Goal: Check status: Check status

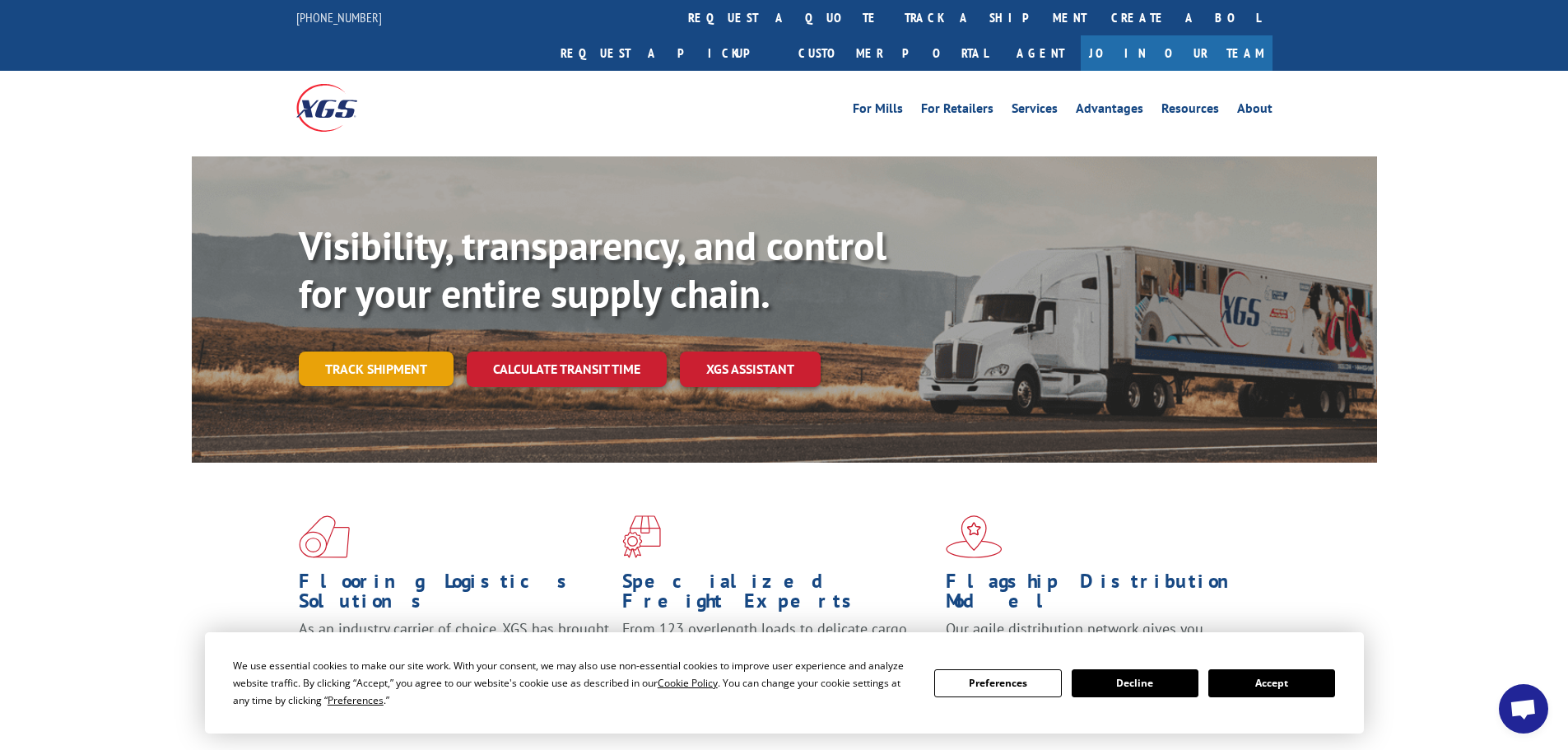
click at [378, 352] on link "Track shipment" at bounding box center [375, 369] width 155 height 35
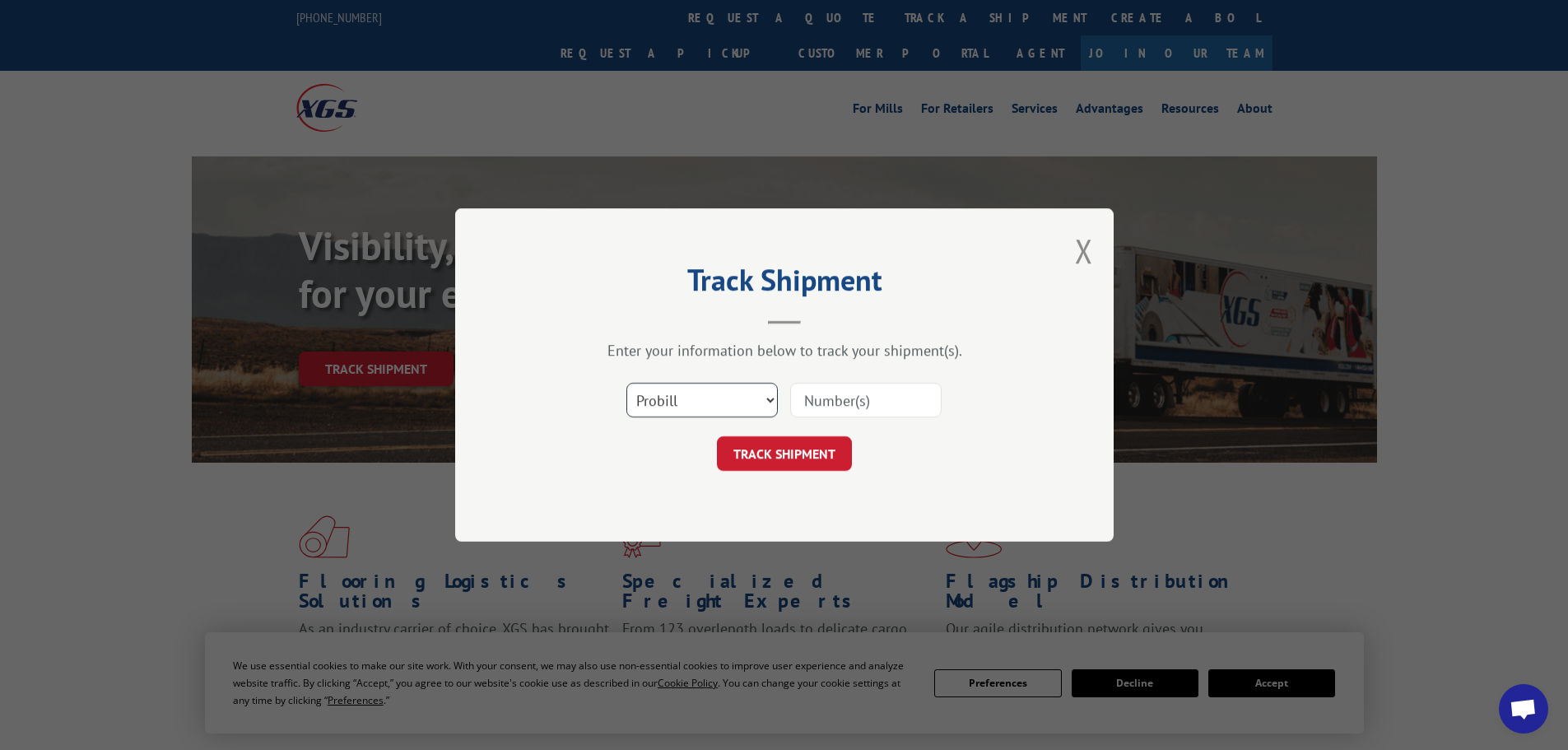
click at [709, 397] on select "Select category... Probill BOL PO" at bounding box center [701, 400] width 151 height 35
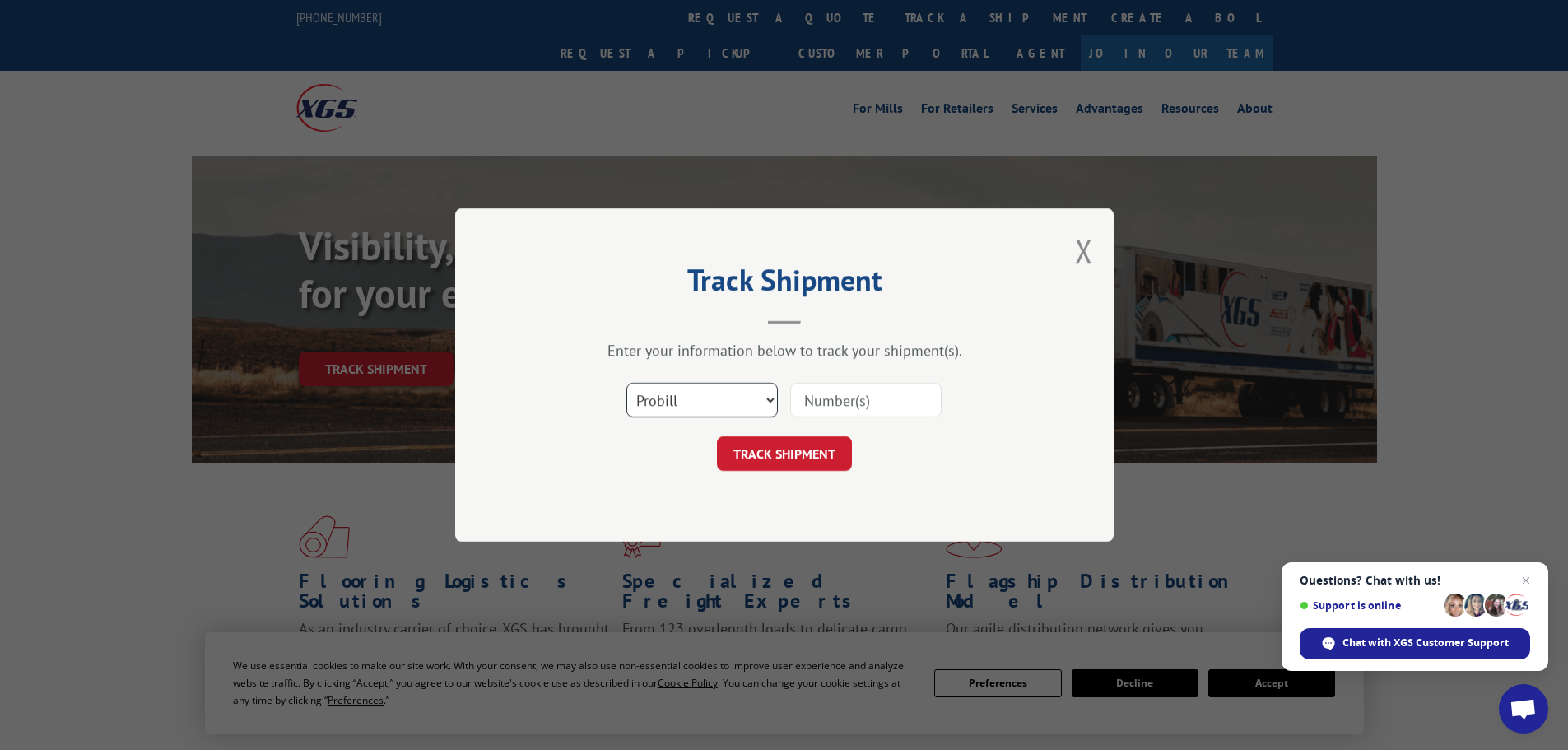
select select "bol"
click at [626, 383] on select "Select category... Probill BOL PO" at bounding box center [701, 400] width 151 height 35
click at [838, 398] on input at bounding box center [865, 400] width 151 height 35
paste input "456569"
type input "456569"
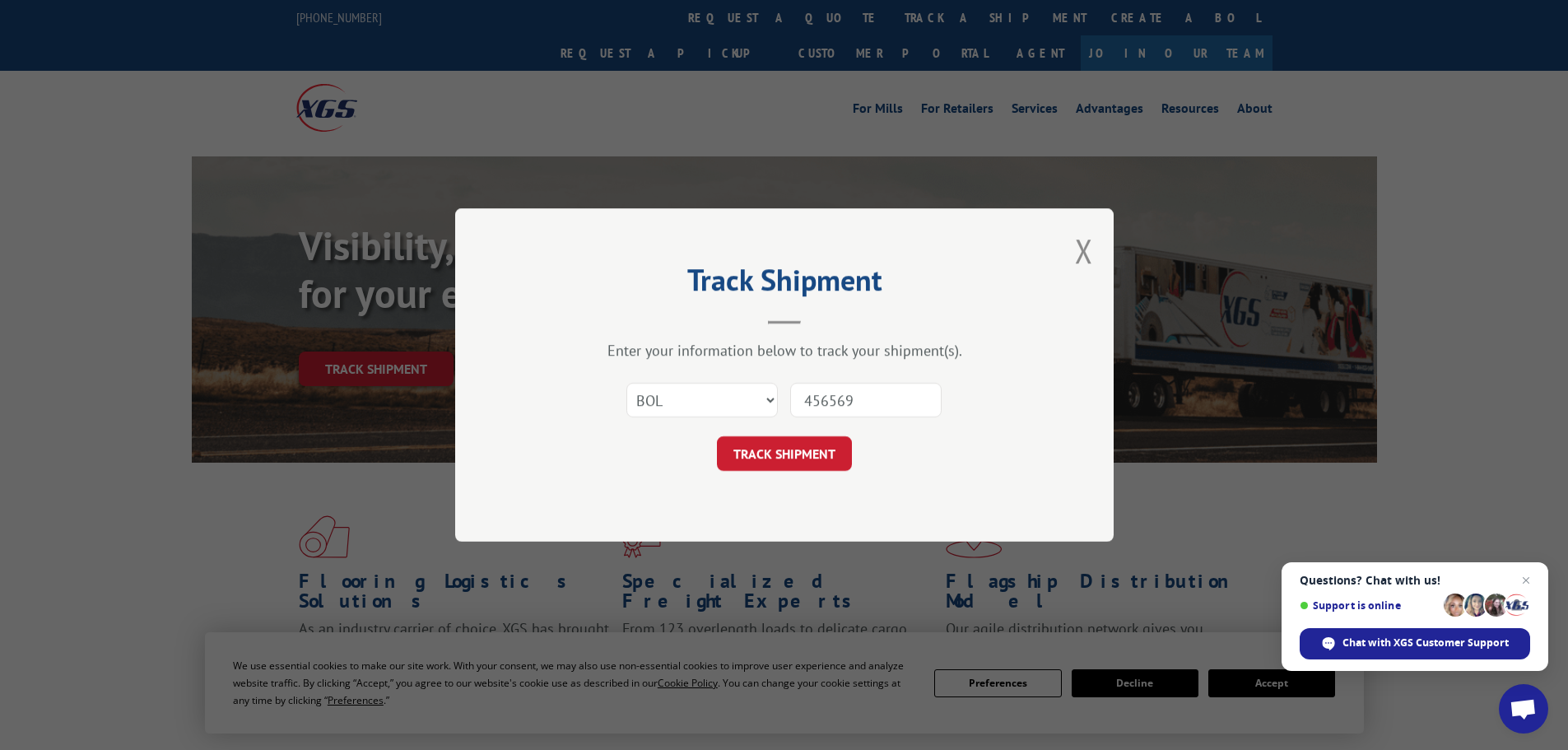
click at [768, 455] on button "TRACK SHIPMENT" at bounding box center [784, 454] width 135 height 35
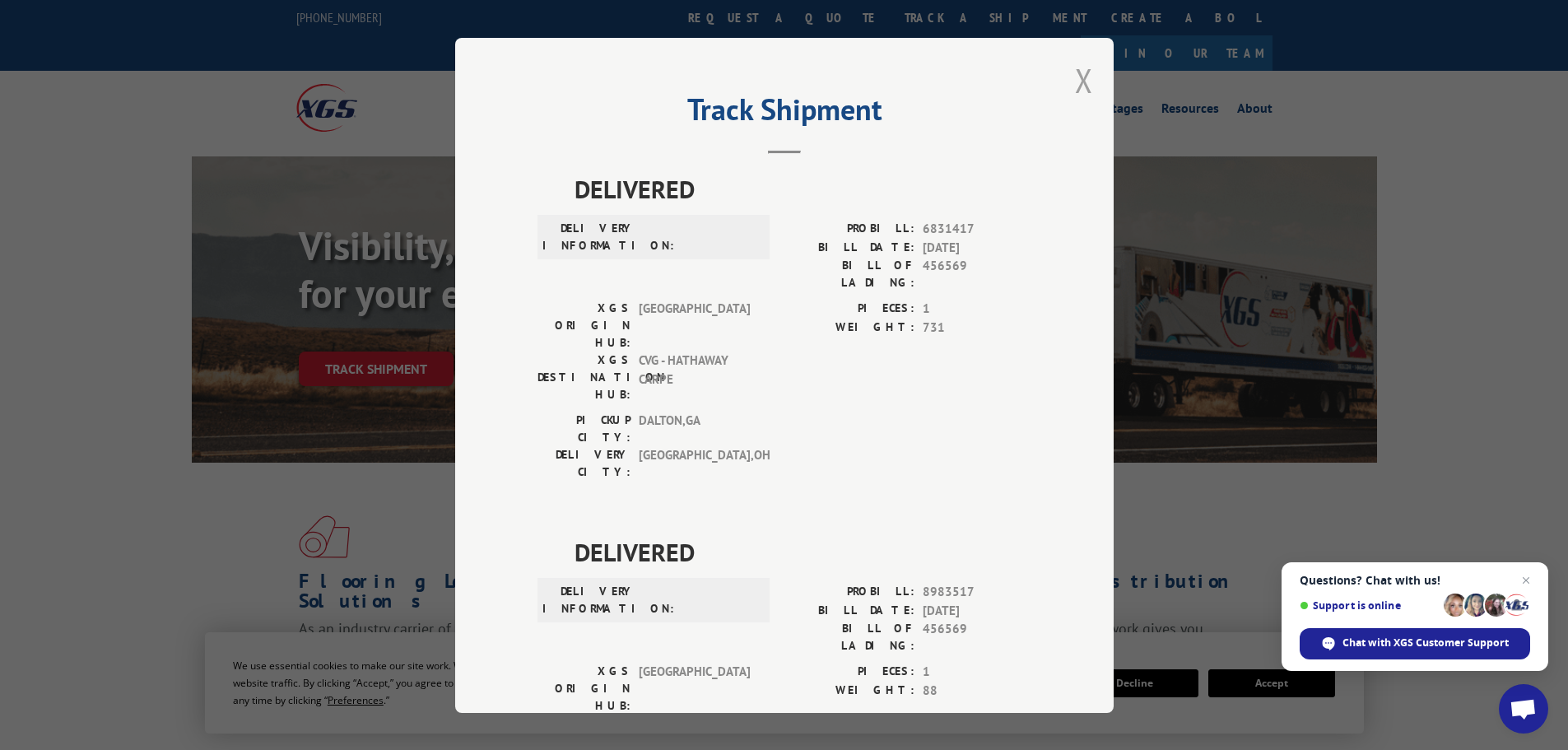
click at [1076, 78] on button "Close modal" at bounding box center [1084, 81] width 18 height 44
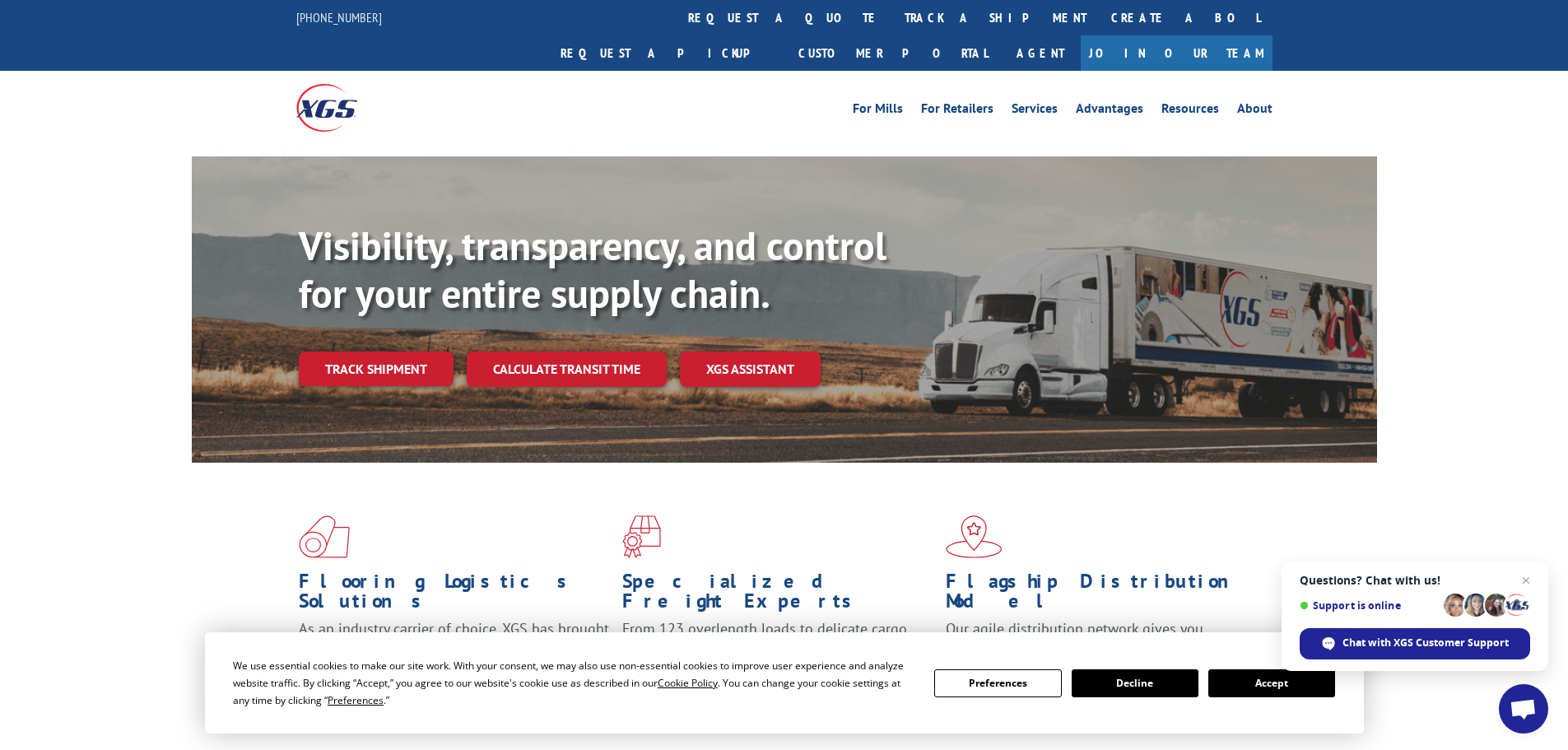
click at [372, 352] on link "Track shipment" at bounding box center [375, 369] width 155 height 35
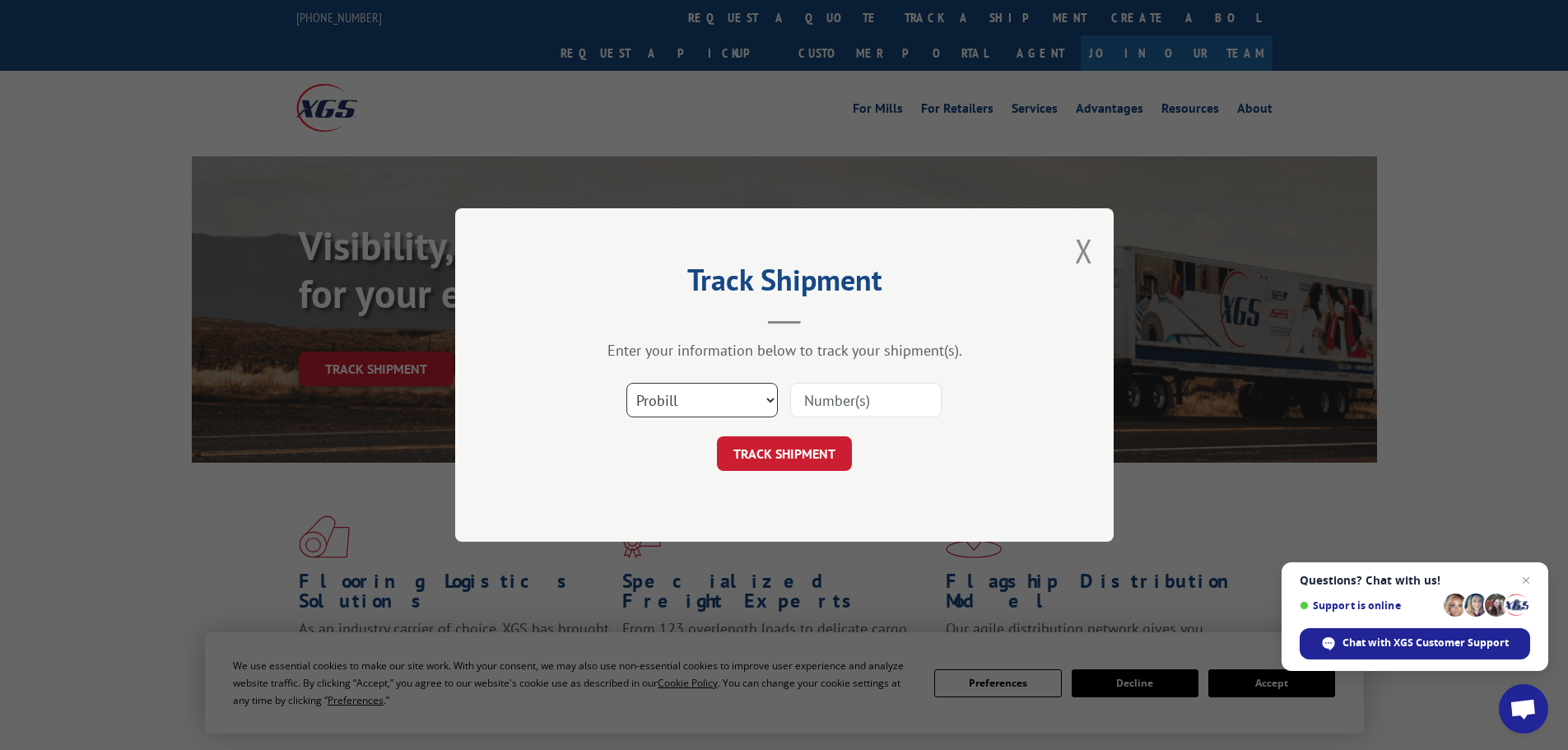
click at [674, 413] on select "Select category... Probill BOL PO" at bounding box center [701, 400] width 151 height 35
click at [626, 383] on select "Select category... Probill BOL PO" at bounding box center [701, 400] width 151 height 35
click at [802, 408] on input at bounding box center [865, 400] width 151 height 35
paste input "018232250911"
type input "018232250911"
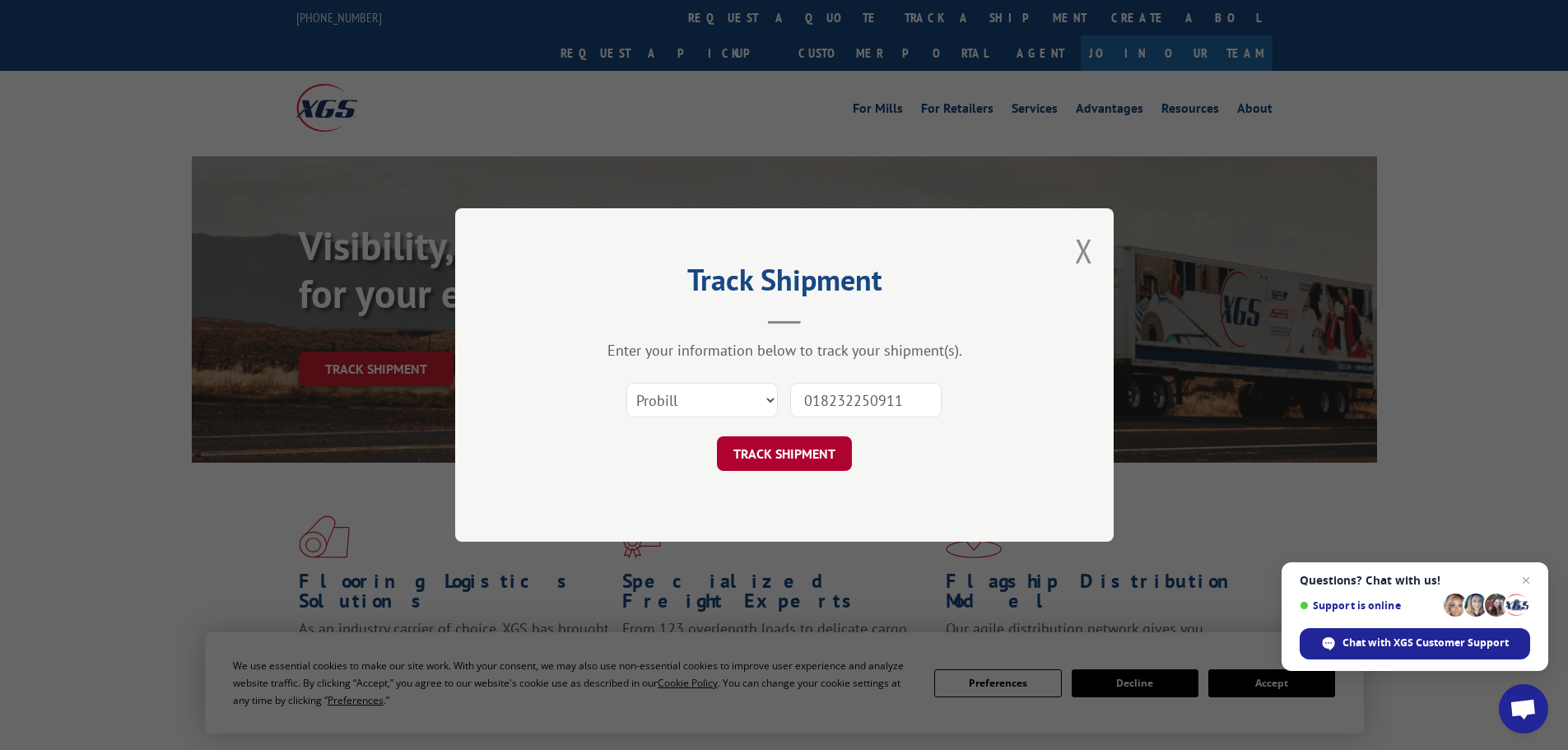
click at [783, 457] on button "TRACK SHIPMENT" at bounding box center [784, 454] width 135 height 35
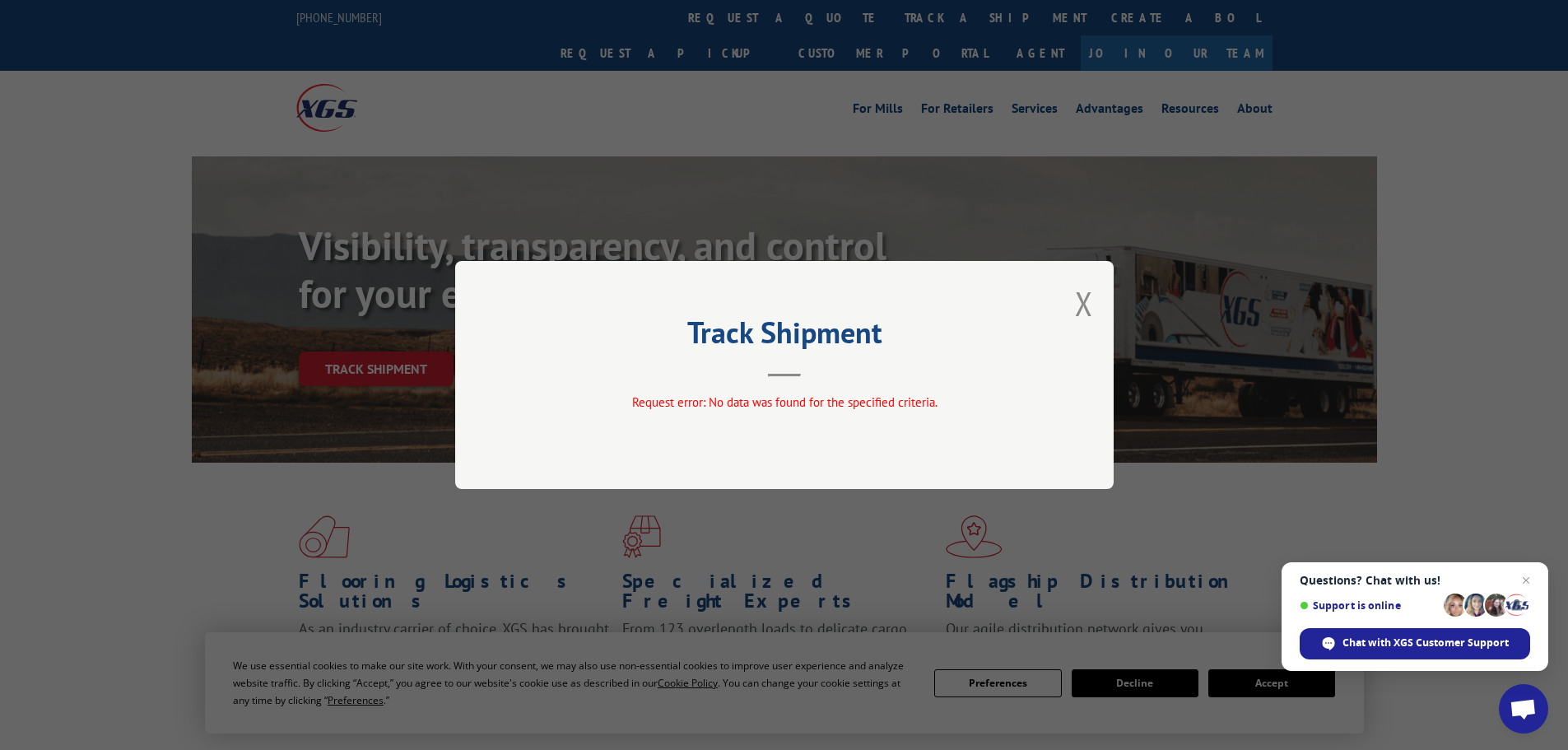
drag, startPoint x: 1084, startPoint y: 297, endPoint x: 944, endPoint y: 94, distance: 246.6
click at [1085, 287] on button "Close modal" at bounding box center [1084, 304] width 18 height 44
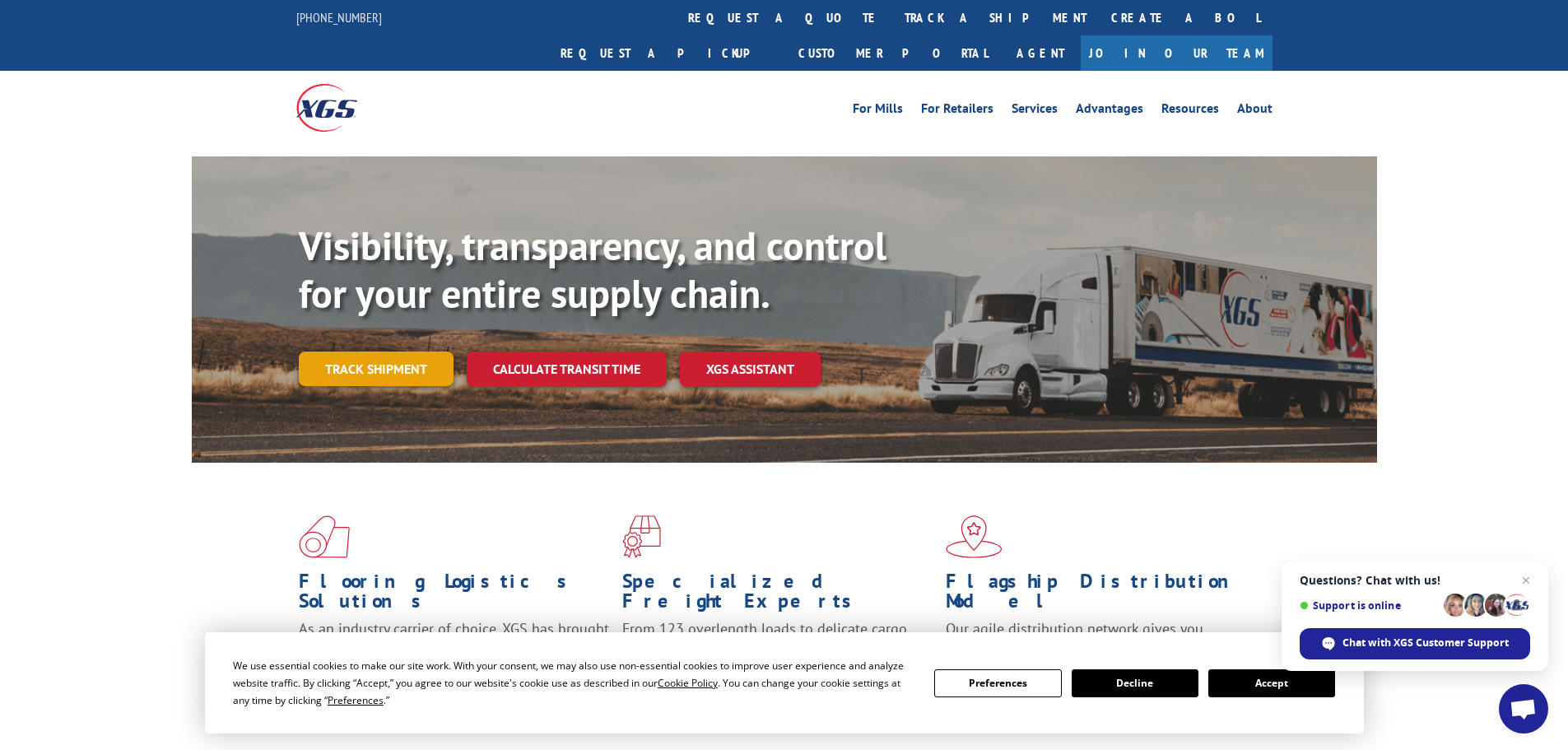
click at [353, 352] on link "Track shipment" at bounding box center [375, 369] width 155 height 35
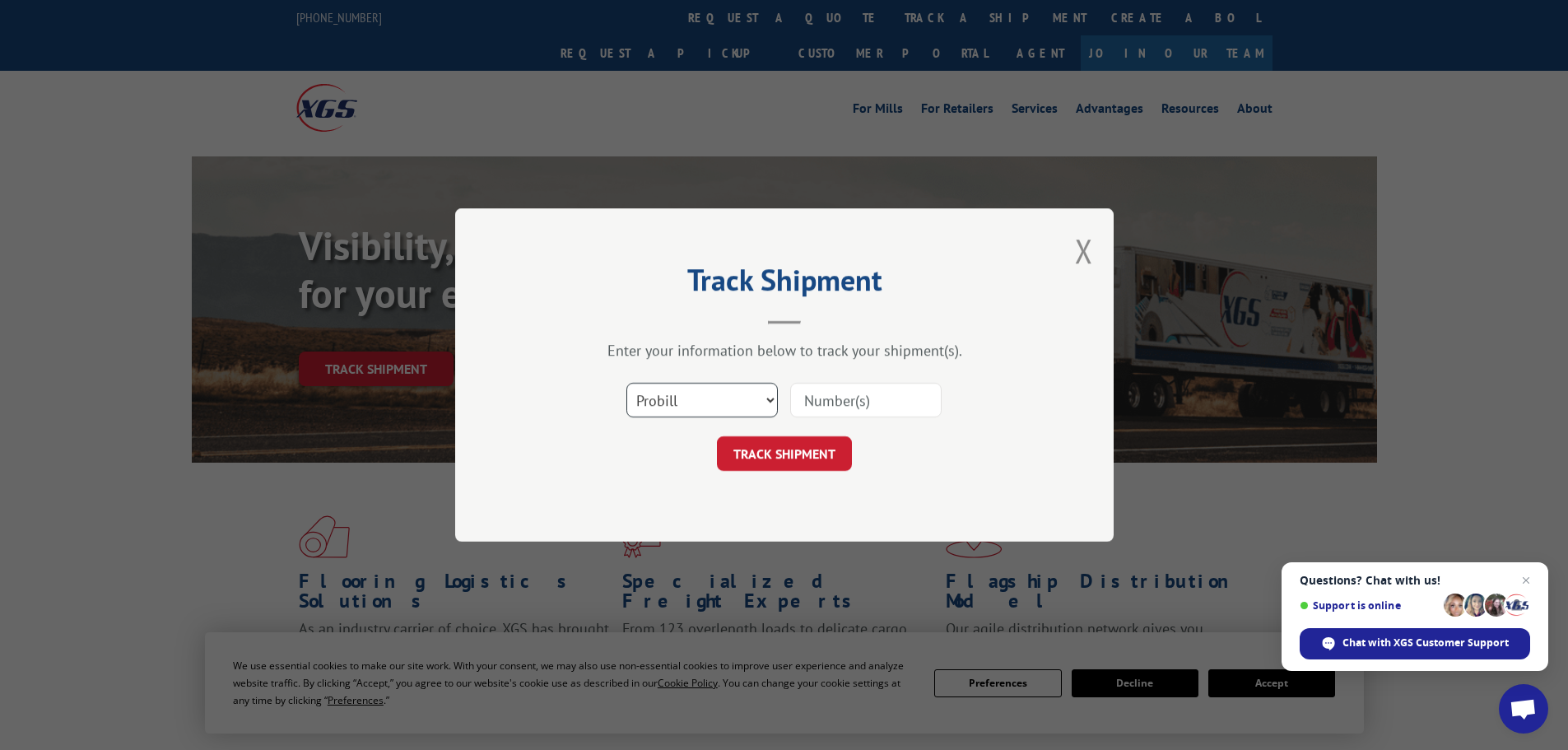
click at [674, 402] on select "Select category... Probill BOL PO" at bounding box center [701, 400] width 151 height 35
select select "po"
click at [626, 383] on select "Select category... Probill BOL PO" at bounding box center [701, 400] width 151 height 35
click at [801, 401] on input at bounding box center [865, 400] width 151 height 35
paste input "18546461"
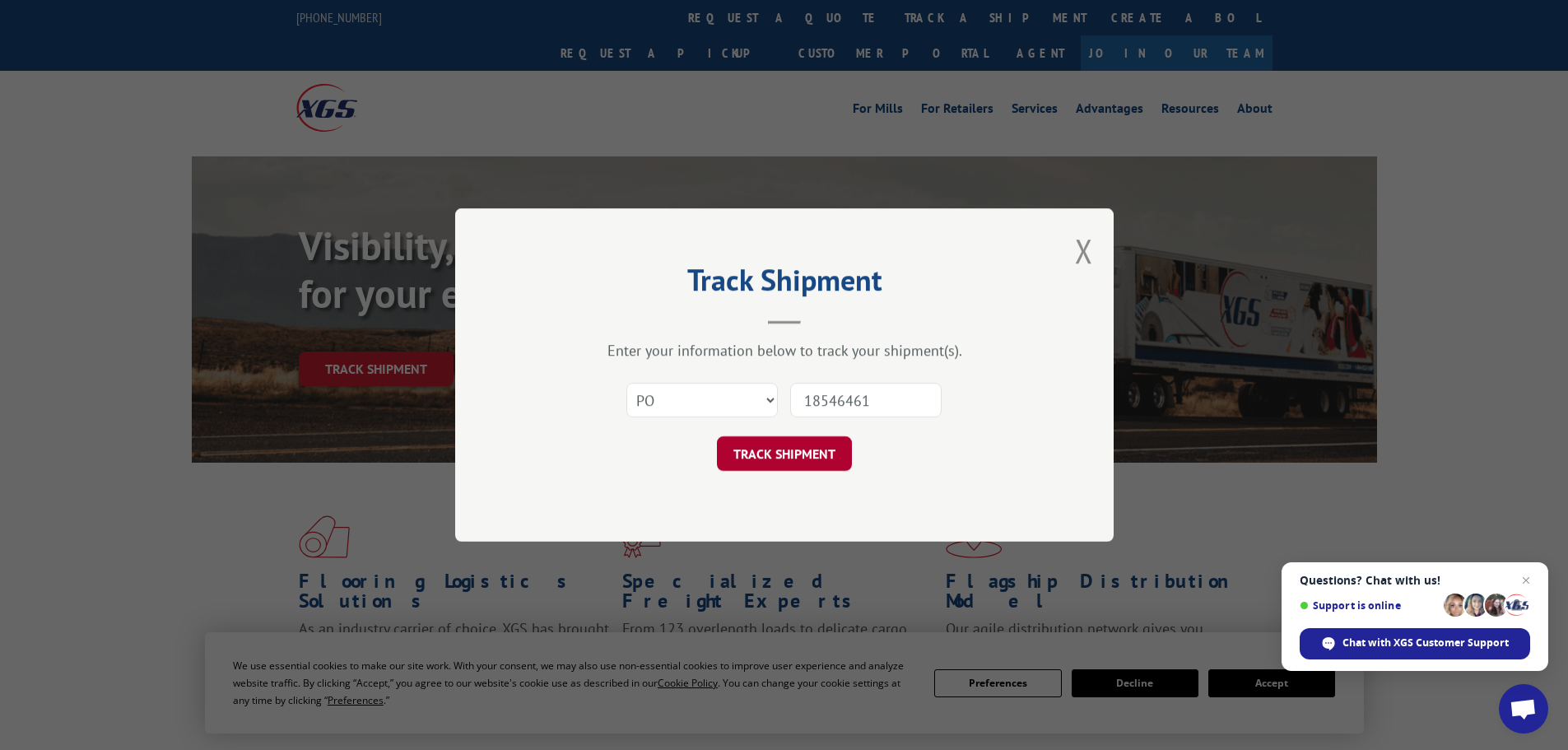
type input "18546461"
click at [763, 444] on button "TRACK SHIPMENT" at bounding box center [784, 454] width 135 height 35
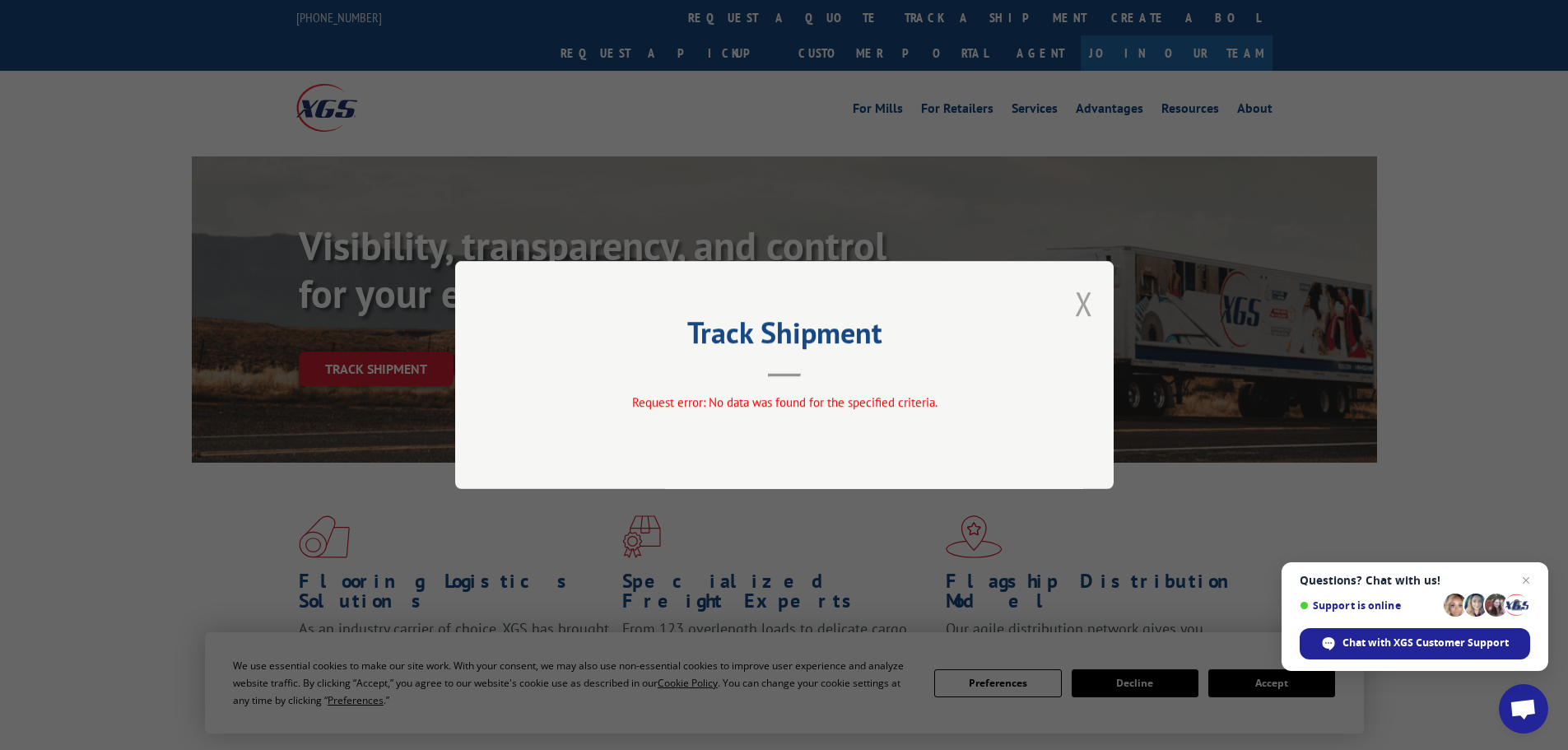
click at [1080, 304] on button "Close modal" at bounding box center [1084, 304] width 18 height 44
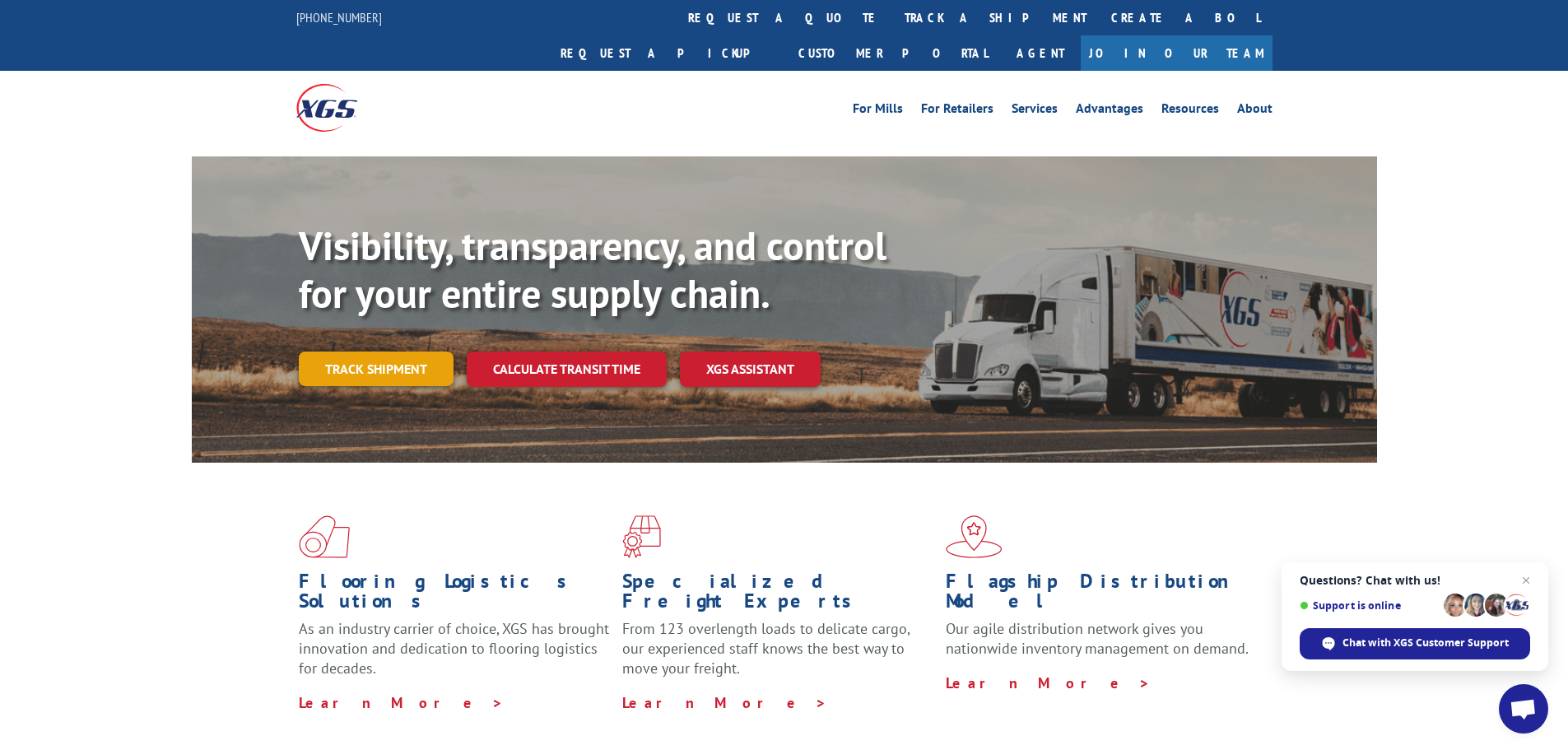
click at [352, 352] on link "Track shipment" at bounding box center [375, 369] width 155 height 35
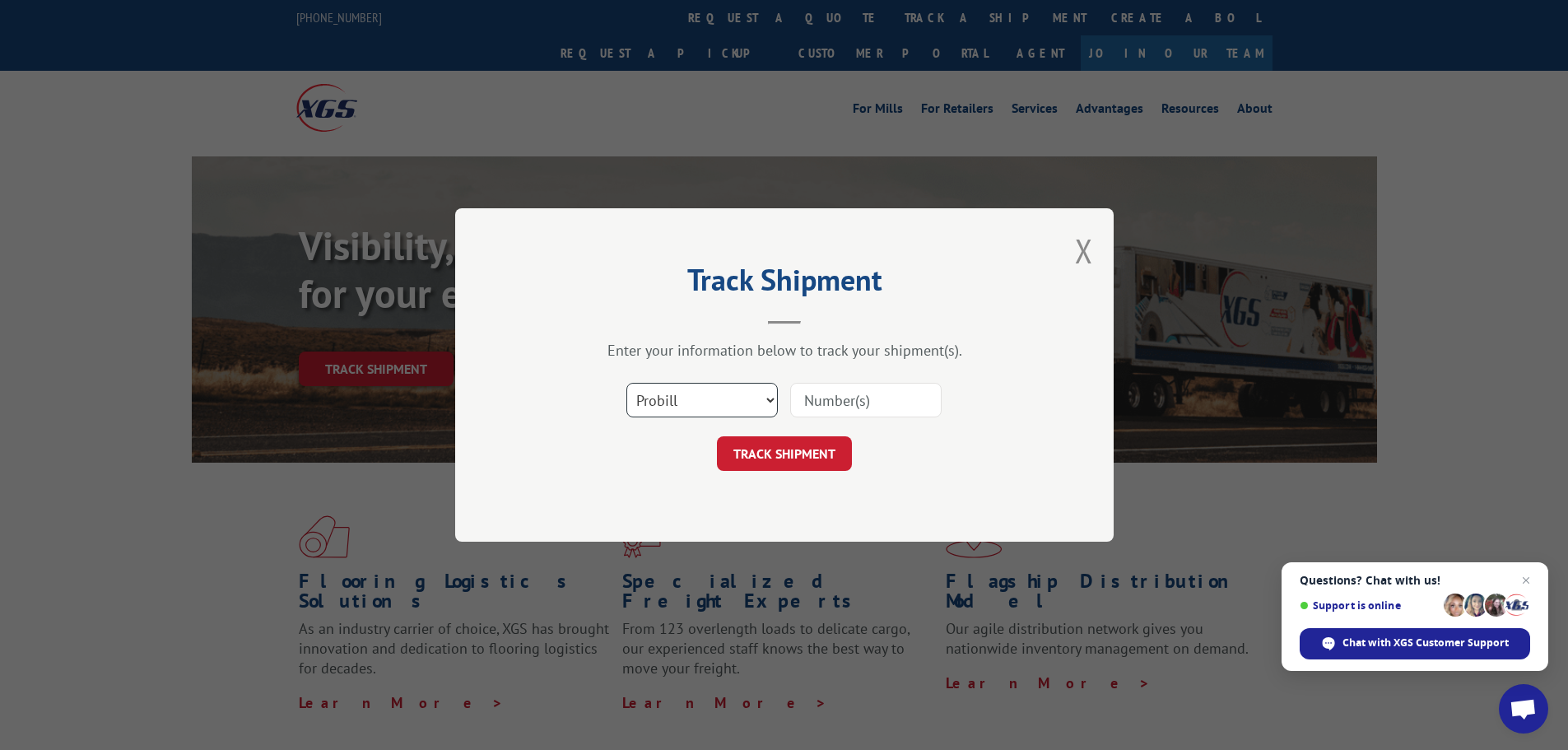
click at [698, 397] on select "Select category... Probill BOL PO" at bounding box center [701, 400] width 151 height 35
select select "bol"
click at [626, 383] on select "Select category... Probill BOL PO" at bounding box center [701, 400] width 151 height 35
click at [832, 395] on input at bounding box center [865, 400] width 151 height 35
paste input "5282264"
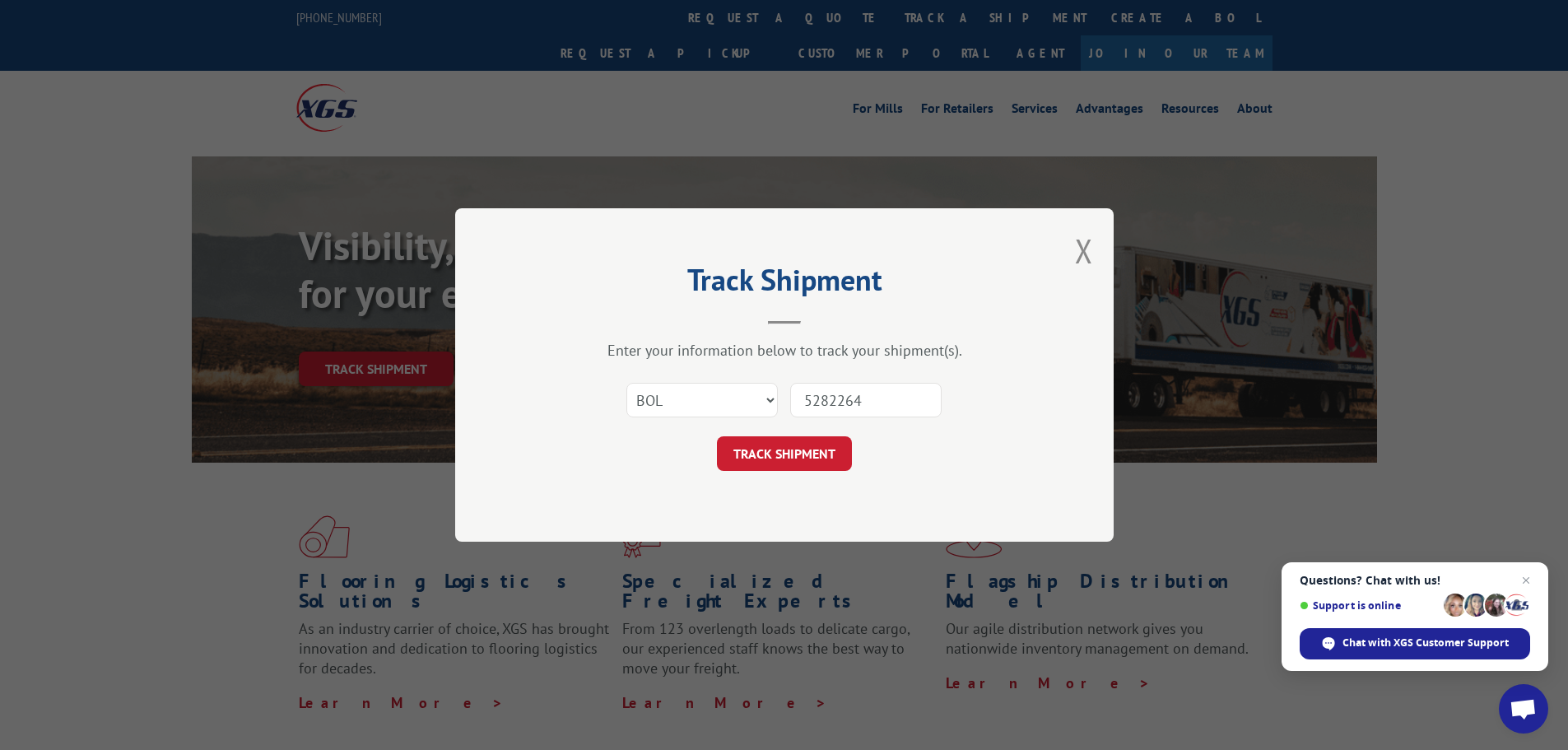
type input "5282264"
click at [762, 445] on button "TRACK SHIPMENT" at bounding box center [784, 454] width 135 height 35
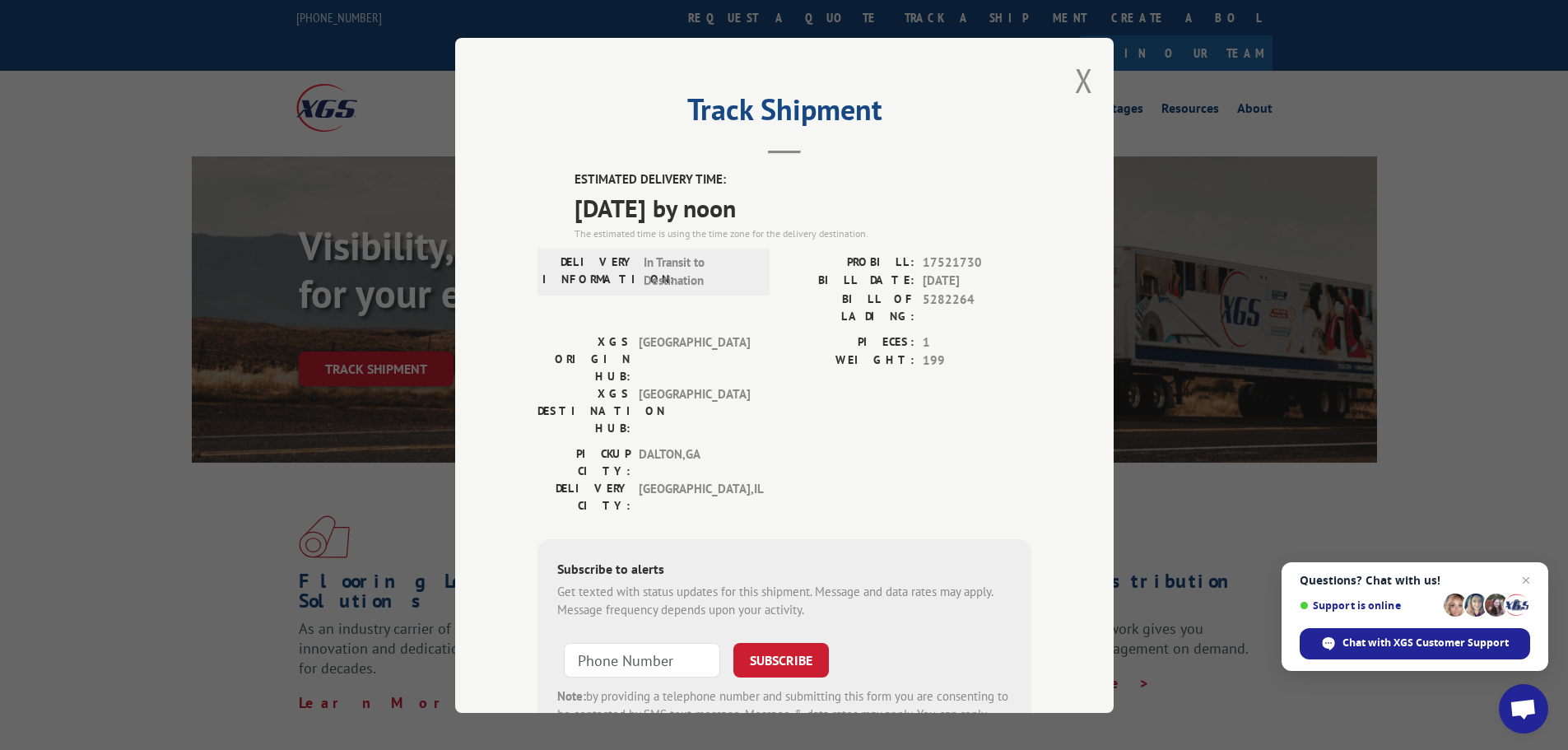
drag, startPoint x: 566, startPoint y: 179, endPoint x: 813, endPoint y: 214, distance: 249.5
click at [813, 214] on div "ESTIMATED DELIVERY TIME: [DATE] by noon The estimated time is using the time zo…" at bounding box center [784, 466] width 494 height 592
copy div "ESTIMATED DELIVERY TIME: [DATE] by noon"
click at [1060, 105] on div "Track Shipment ESTIMATED DELIVERY TIME: [DATE] by noon The estimated time is us…" at bounding box center [784, 375] width 658 height 675
click at [1075, 78] on button "Close modal" at bounding box center [1084, 81] width 18 height 44
